Goal: Communication & Community: Answer question/provide support

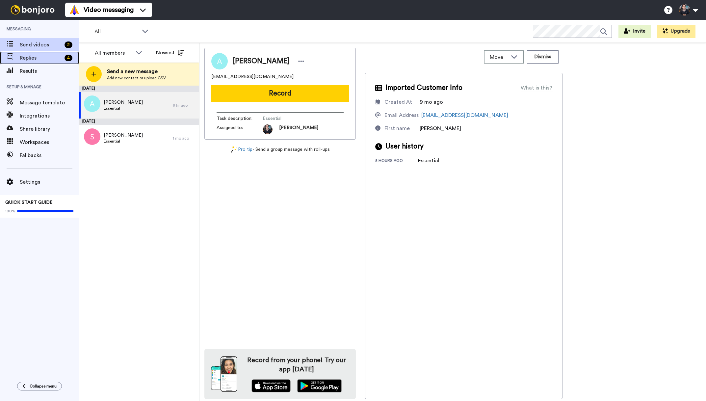
click at [44, 57] on span "Replies" at bounding box center [41, 58] width 42 height 8
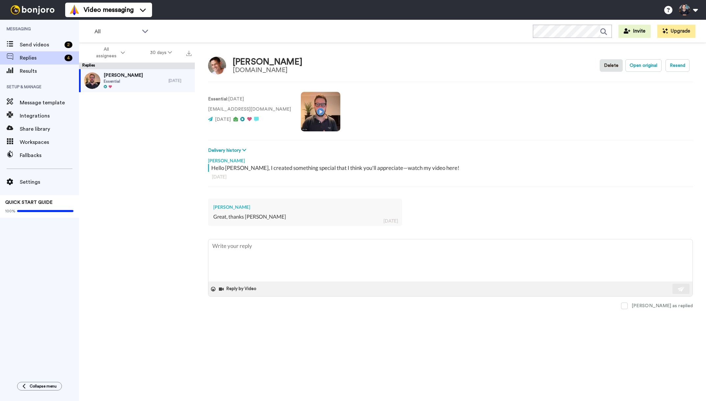
type textarea "x"
click at [44, 46] on span "Send videos" at bounding box center [41, 45] width 42 height 8
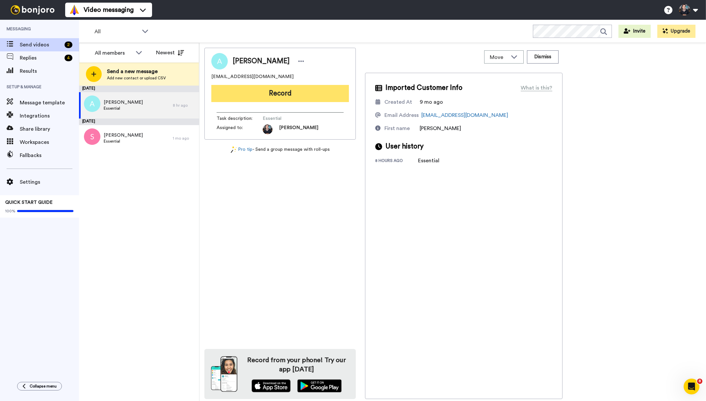
click at [270, 97] on button "Record" at bounding box center [280, 93] width 138 height 17
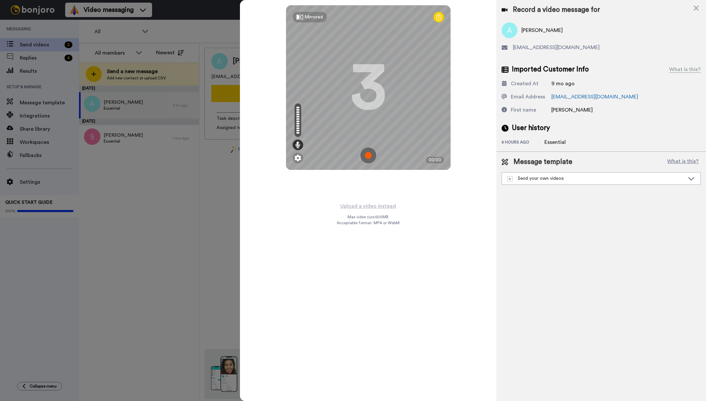
click at [369, 156] on img at bounding box center [368, 155] width 16 height 16
click at [373, 158] on img at bounding box center [368, 155] width 16 height 16
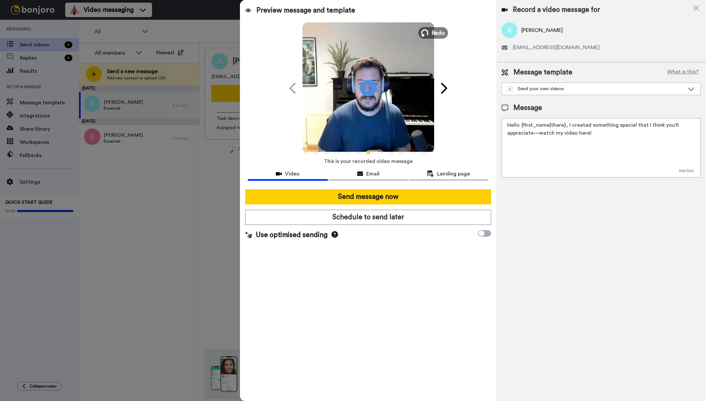
click at [429, 32] on button "Redo" at bounding box center [433, 33] width 30 height 12
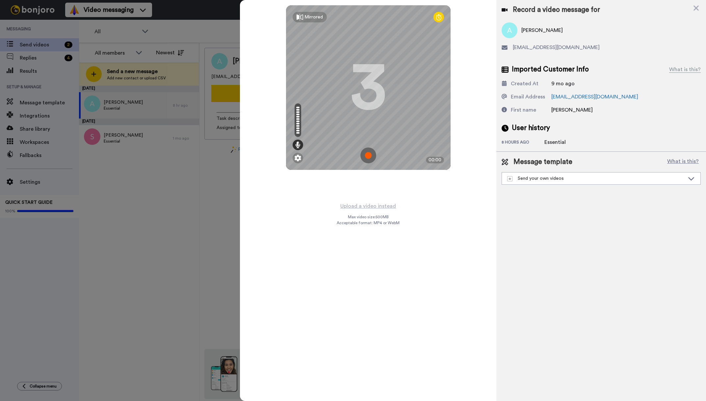
click at [368, 153] on img at bounding box center [368, 155] width 16 height 16
click at [370, 152] on img at bounding box center [368, 155] width 16 height 16
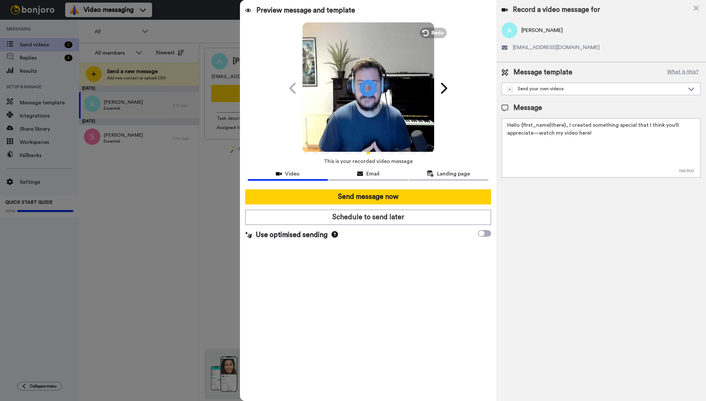
click at [364, 87] on icon at bounding box center [367, 87] width 17 height 17
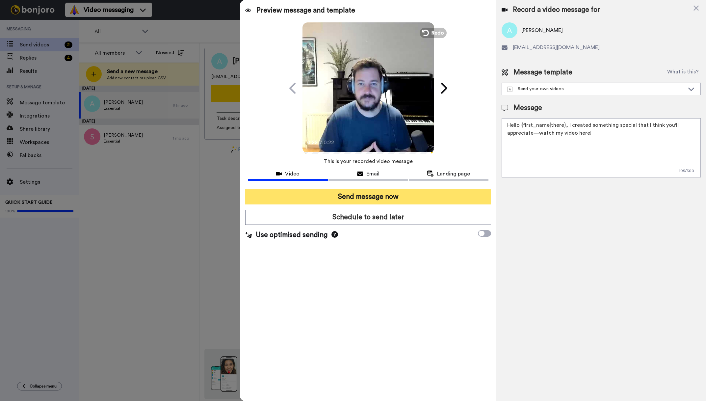
click at [361, 199] on button "Send message now" at bounding box center [368, 196] width 246 height 15
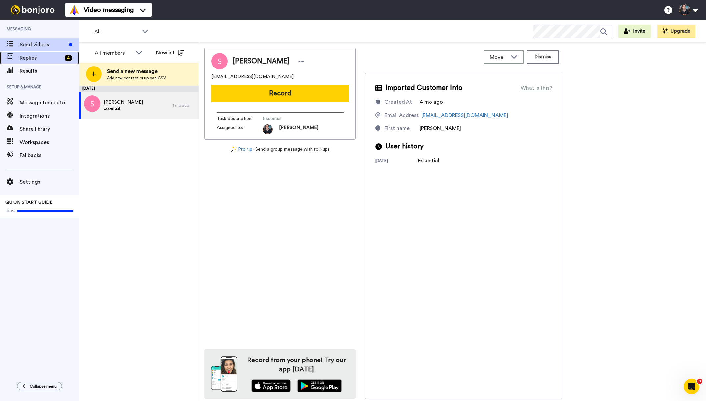
click at [51, 57] on span "Replies" at bounding box center [41, 58] width 42 height 8
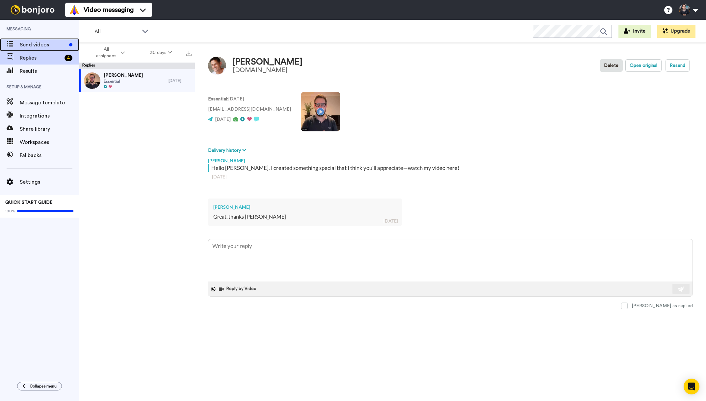
click at [44, 42] on span "Send videos" at bounding box center [43, 45] width 47 height 8
